Goal: Task Accomplishment & Management: Manage account settings

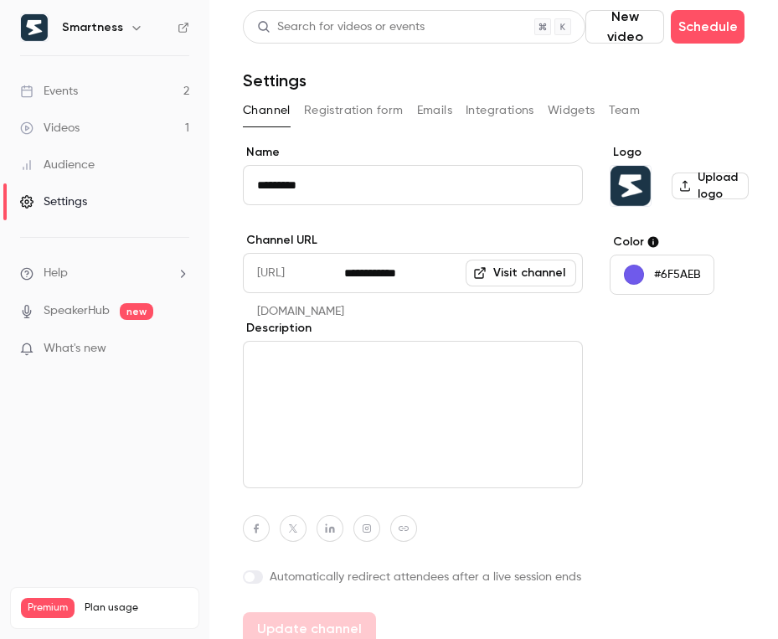
click at [115, 93] on link "Events 2" at bounding box center [104, 91] width 209 height 37
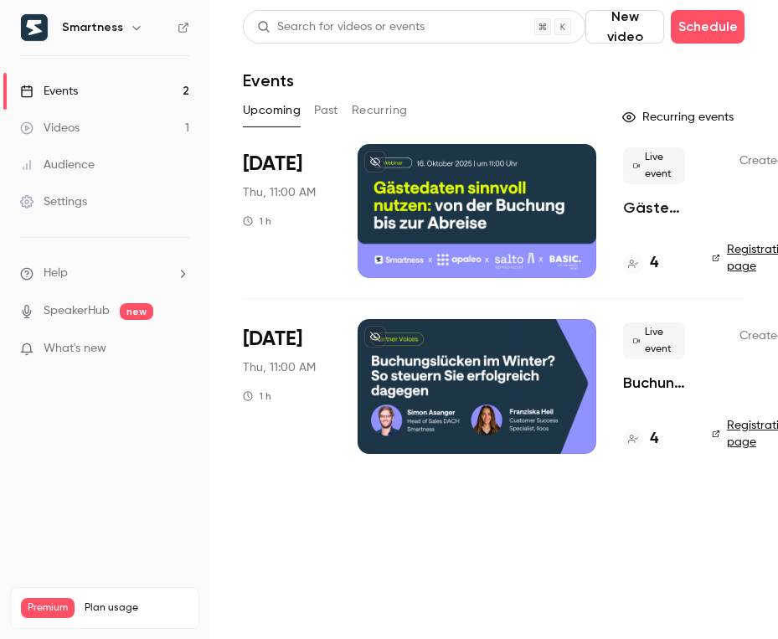
click at [385, 186] on div at bounding box center [476, 211] width 239 height 134
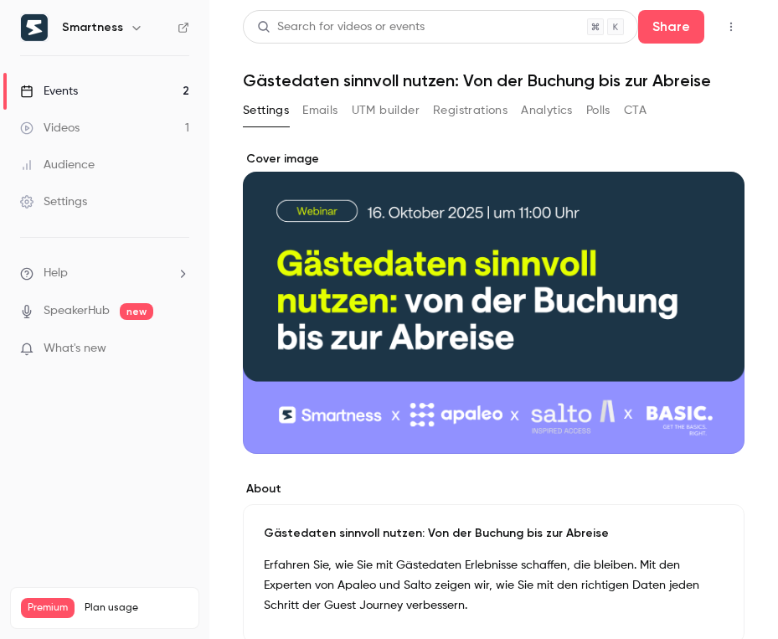
click at [315, 113] on button "Emails" at bounding box center [319, 110] width 35 height 27
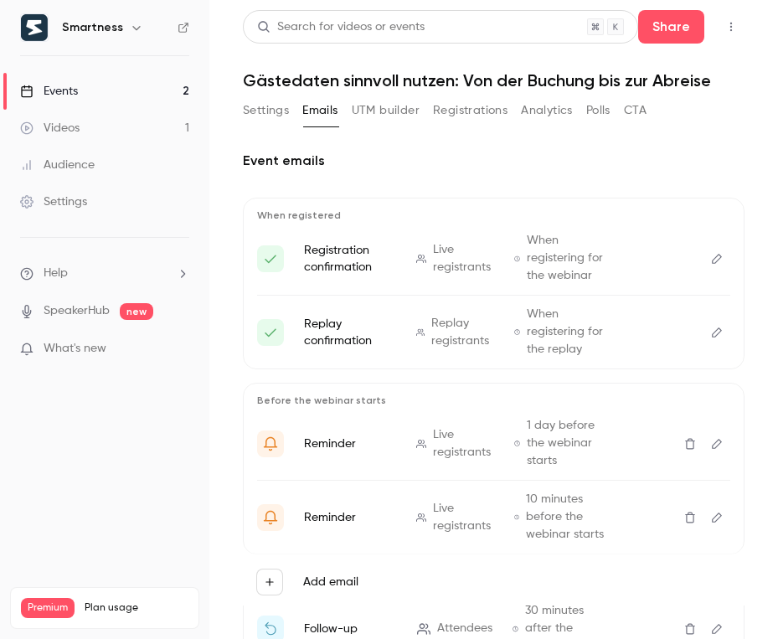
click at [92, 199] on link "Settings" at bounding box center [104, 201] width 209 height 37
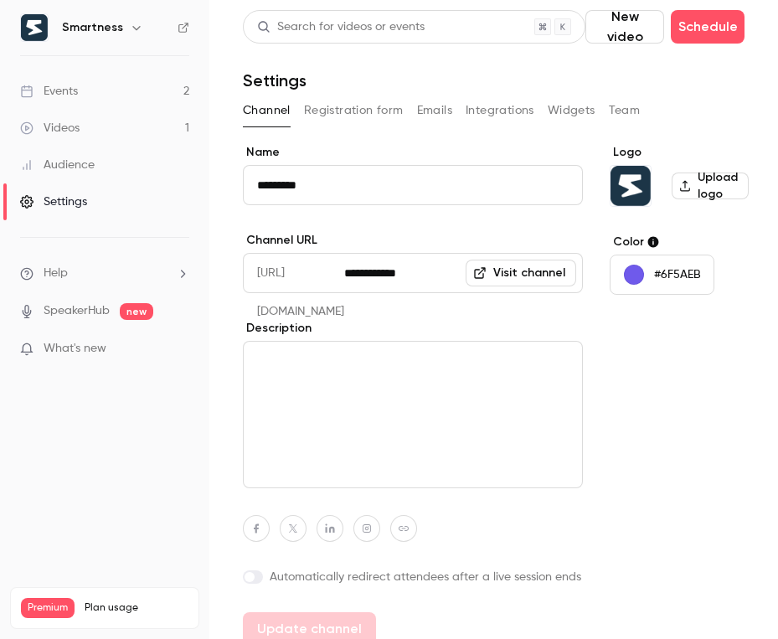
click at [433, 116] on button "Emails" at bounding box center [434, 110] width 35 height 27
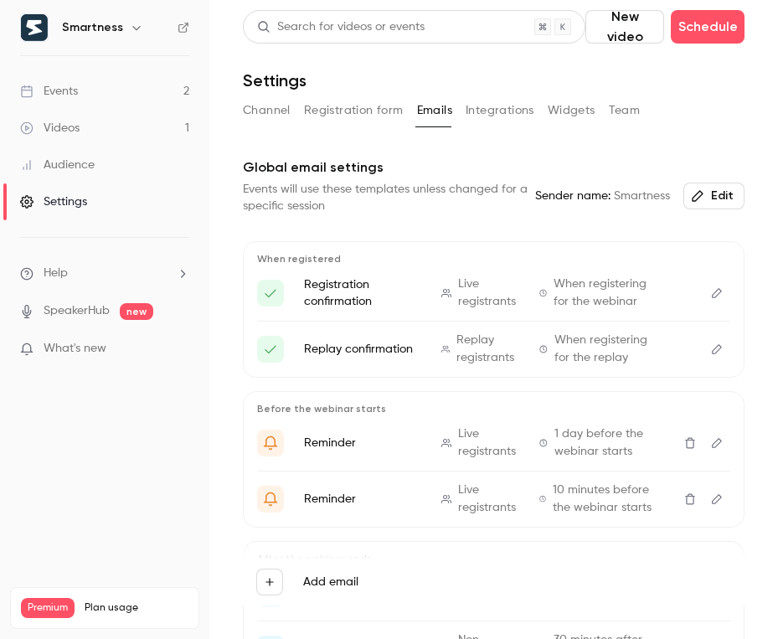
click at [605, 291] on span "When registering for the webinar" at bounding box center [604, 292] width 103 height 35
click at [486, 280] on span "Live registrants" at bounding box center [488, 292] width 61 height 35
click at [347, 295] on p "Registration confirmation" at bounding box center [362, 292] width 117 height 33
click at [262, 286] on div "Ihre Anmeldung ist bestätigt | Webinar '{{ event_name }}'" at bounding box center [270, 293] width 27 height 27
click at [720, 291] on icon "Edit" at bounding box center [716, 293] width 13 height 12
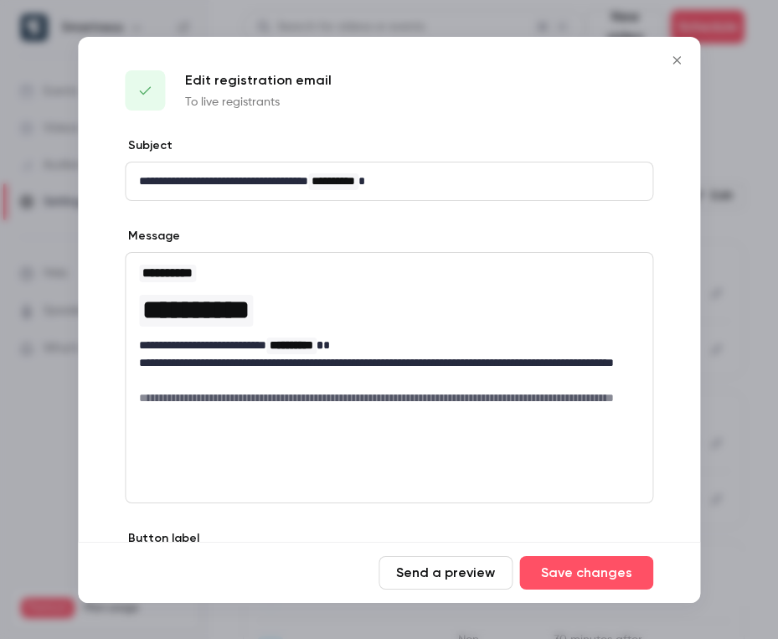
click at [707, 274] on div at bounding box center [389, 319] width 778 height 639
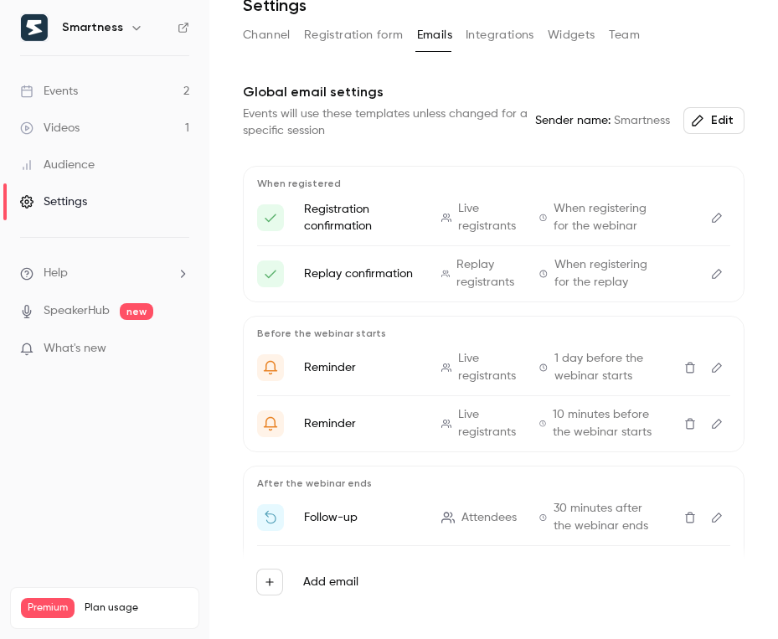
scroll to position [162, 0]
